Goal: Information Seeking & Learning: Learn about a topic

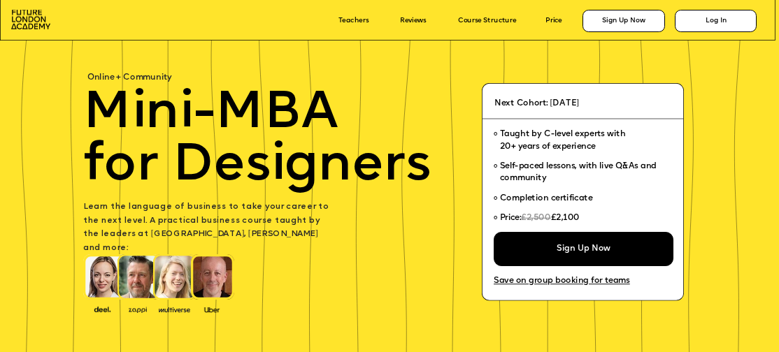
scroll to position [49, 0]
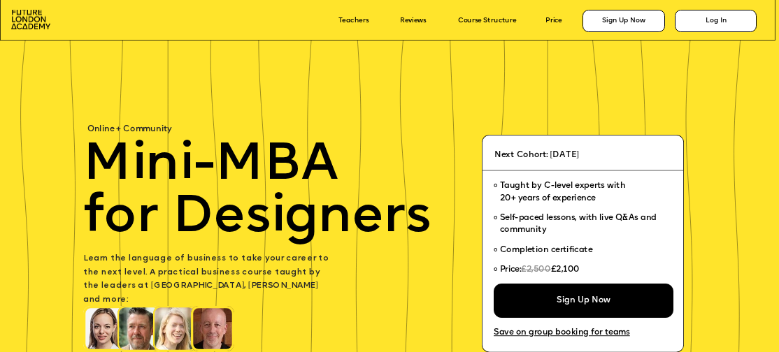
scroll to position [698, 0]
